Goal: Download file/media

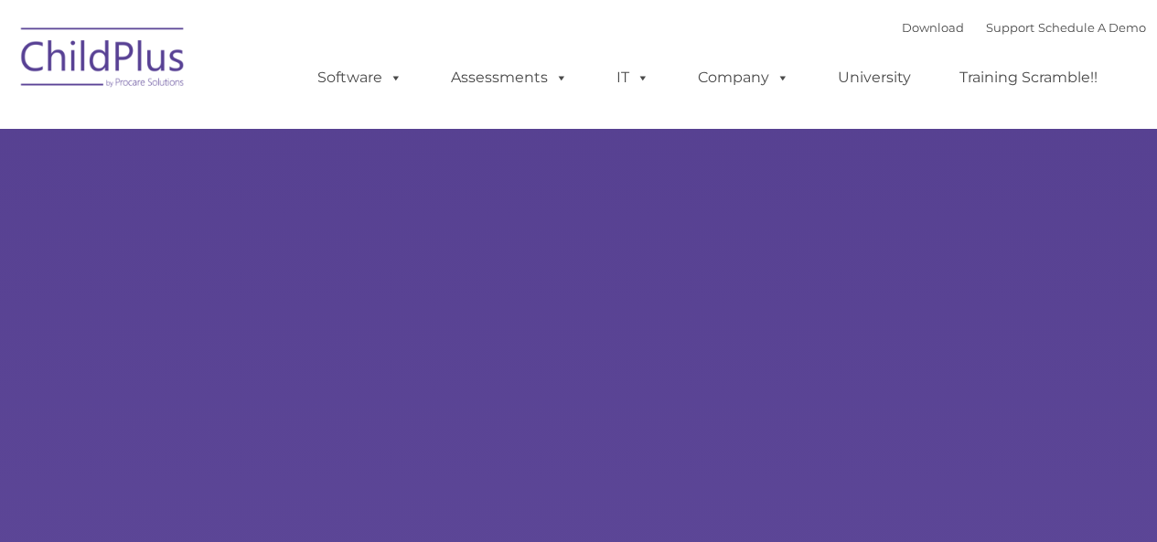
select select "MEDIUM"
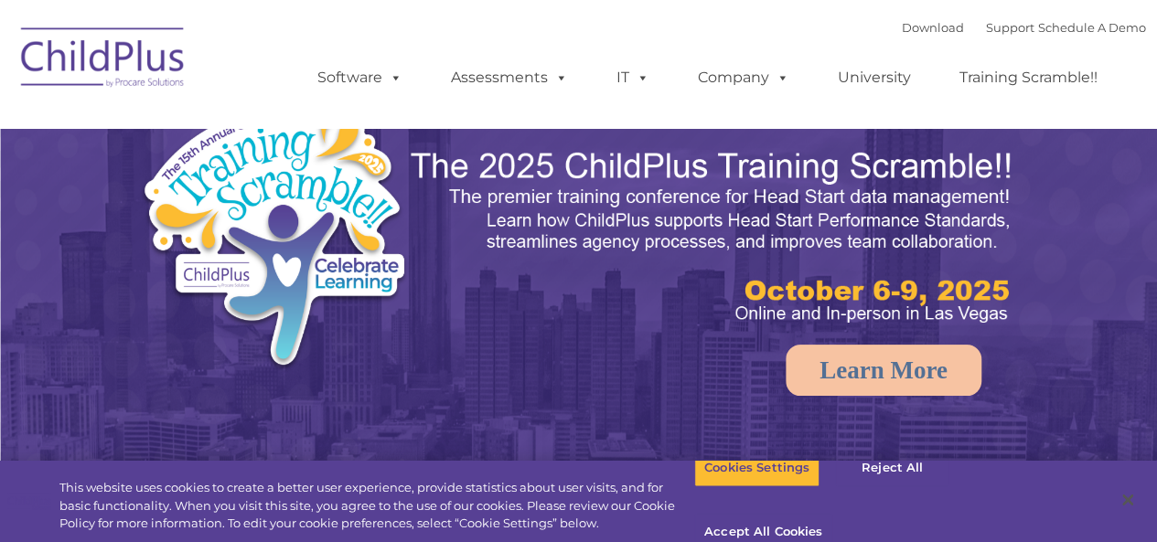
select select "MEDIUM"
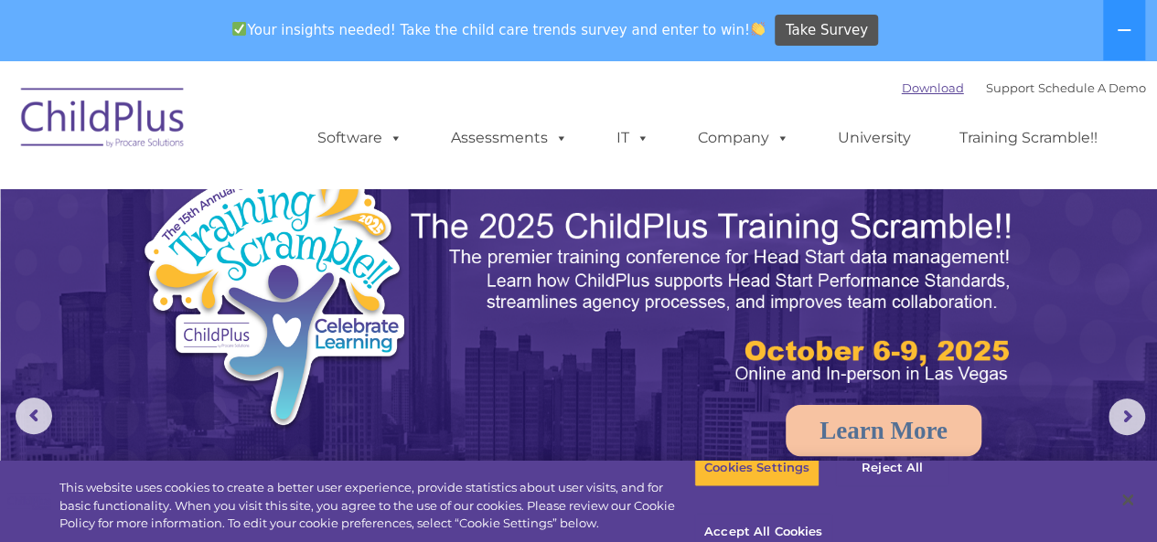
click at [915, 91] on link "Download" at bounding box center [933, 87] width 62 height 15
